Goal: Contribute content

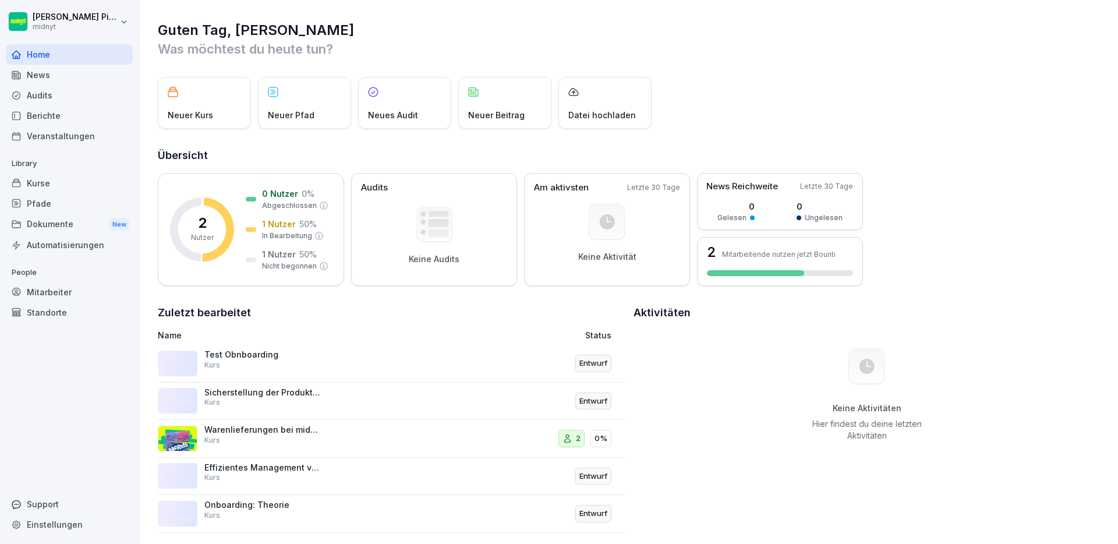
click at [273, 395] on p "Sicherstellung der Produktverfügbarkeit für Franchise-Partner" at bounding box center [262, 392] width 116 height 10
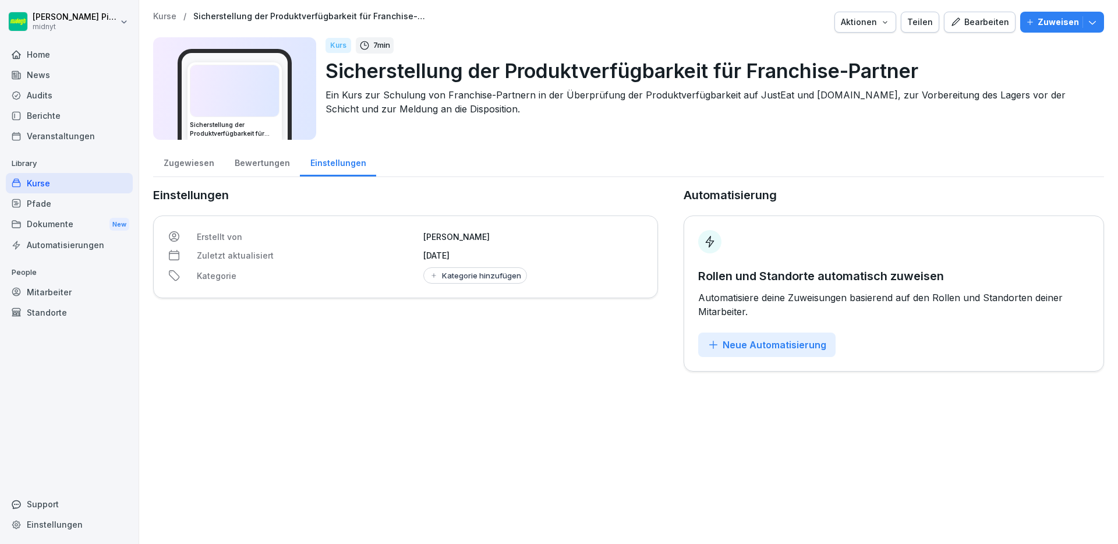
click at [62, 63] on div "Home" at bounding box center [69, 54] width 127 height 20
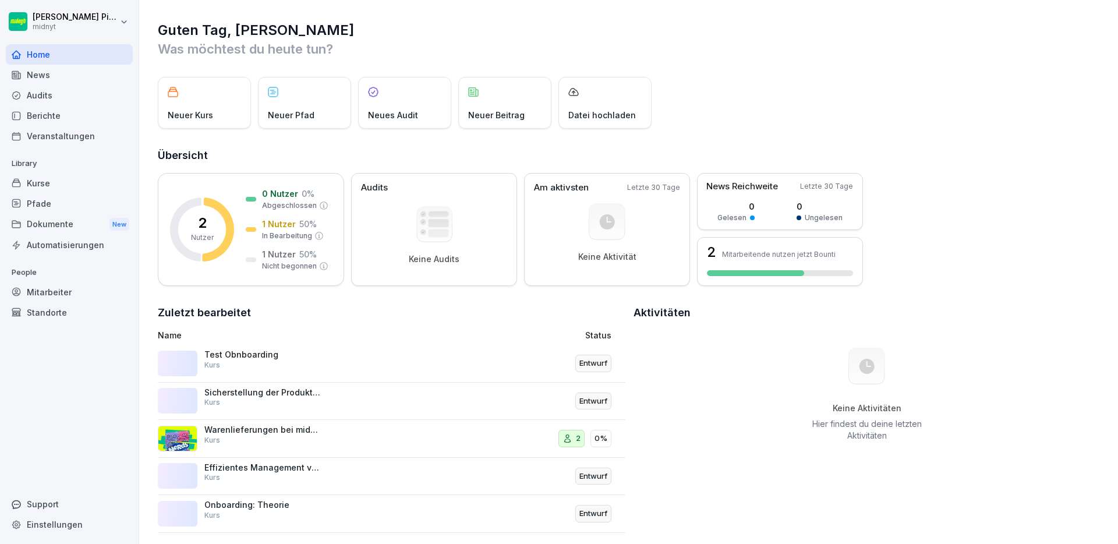
click at [62, 98] on div "Audits" at bounding box center [69, 95] width 127 height 20
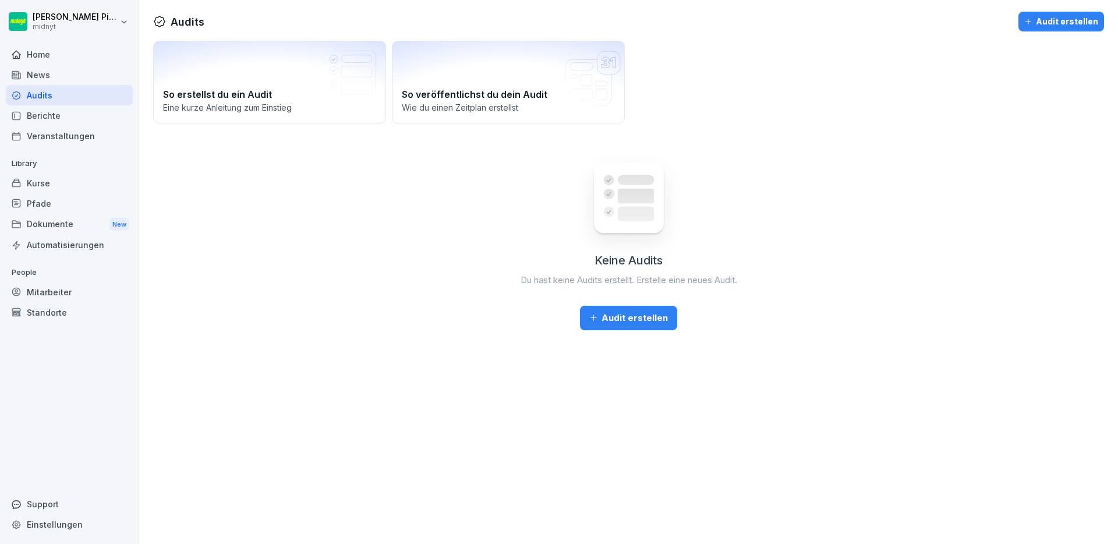
click at [73, 135] on div "Veranstaltungen" at bounding box center [69, 136] width 127 height 20
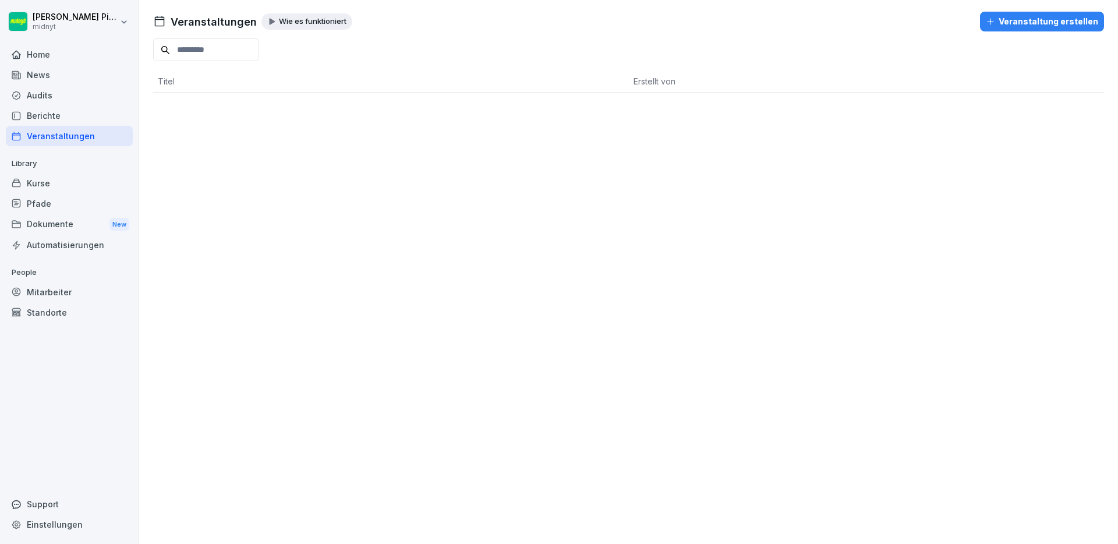
click at [81, 121] on div "Berichte" at bounding box center [69, 115] width 127 height 20
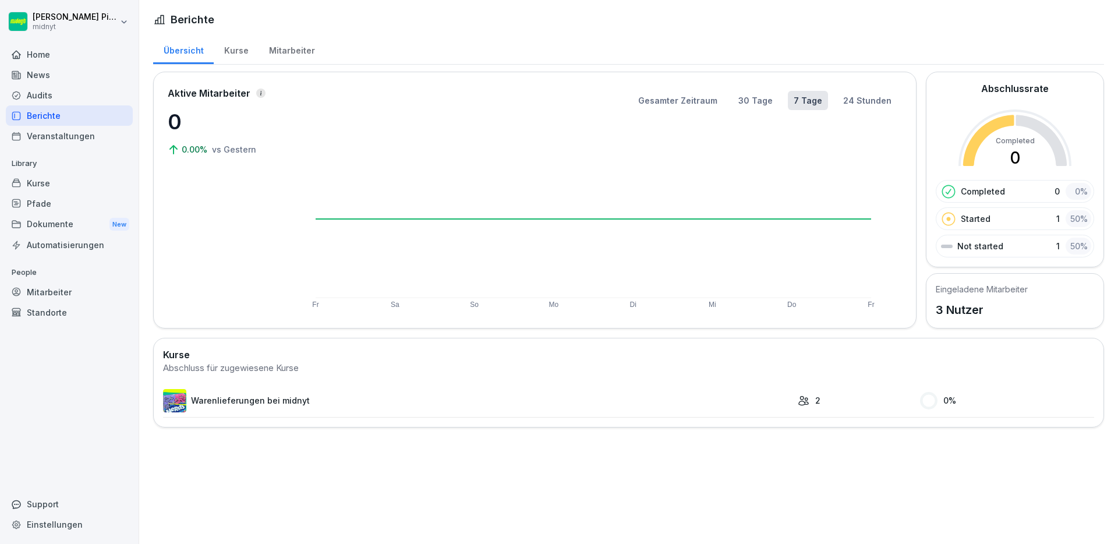
click at [59, 181] on div "Kurse" at bounding box center [69, 183] width 127 height 20
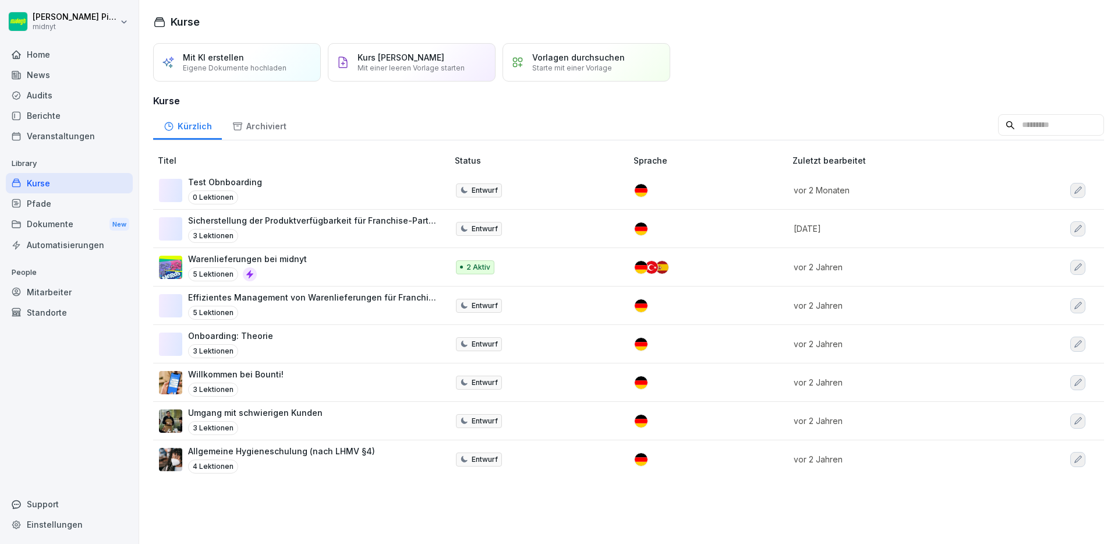
click at [48, 56] on div "Home" at bounding box center [69, 54] width 127 height 20
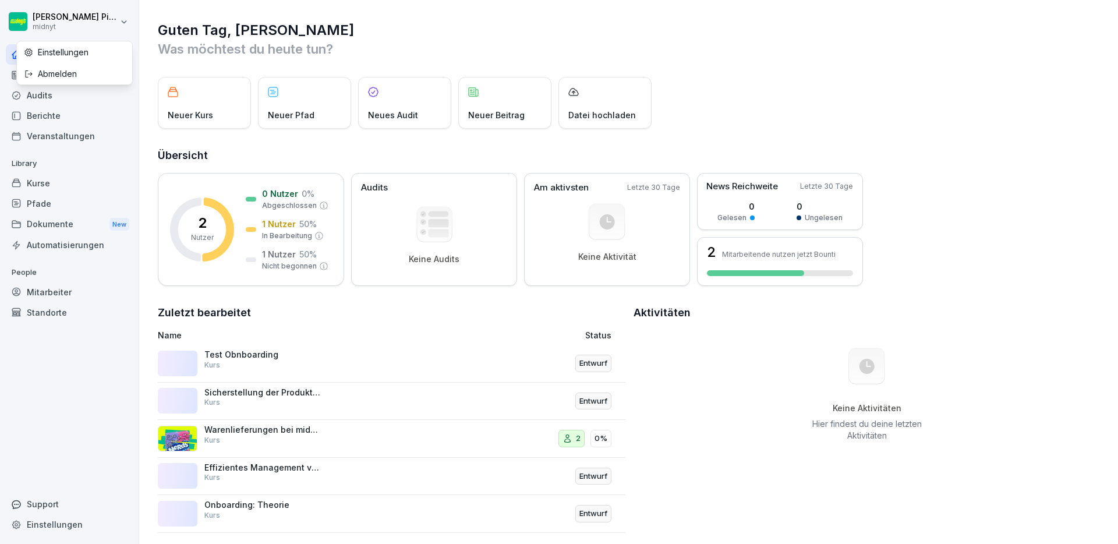
click at [101, 19] on html "[PERSON_NAME] midnyt Home News Audits Berichte Veranstaltungen Library Kurse Pf…" at bounding box center [559, 272] width 1118 height 544
click at [228, 109] on div "Neuer Kurs" at bounding box center [204, 103] width 93 height 52
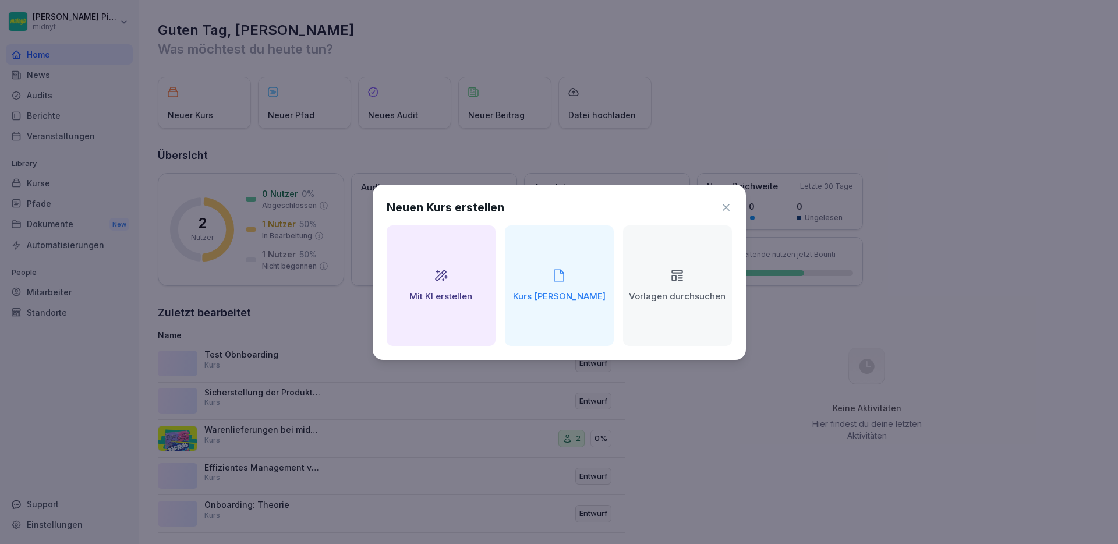
click at [460, 311] on div "Mit KI erstellen" at bounding box center [441, 285] width 109 height 121
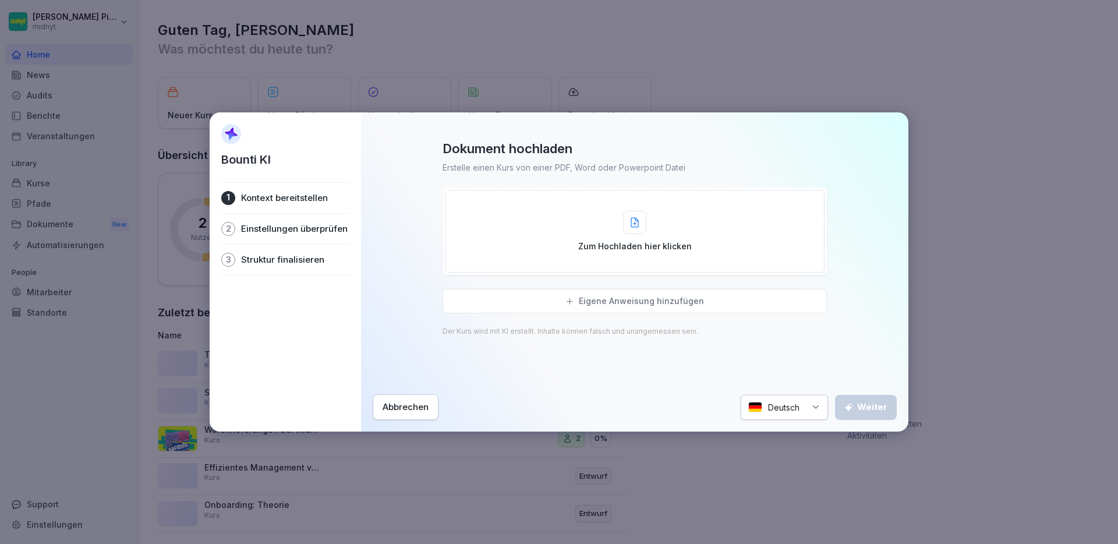
click at [598, 242] on p "Zum Hochladen hier klicken" at bounding box center [635, 246] width 114 height 12
click at [402, 405] on div "Abbrechen" at bounding box center [406, 407] width 46 height 13
